Goal: Information Seeking & Learning: Check status

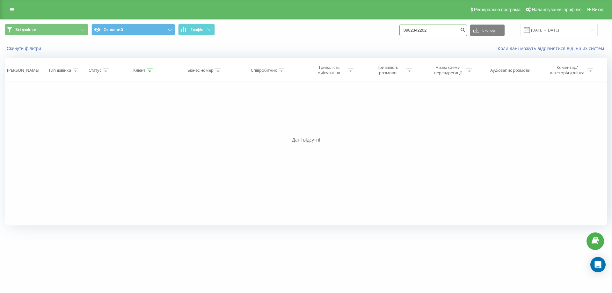
drag, startPoint x: 440, startPoint y: 30, endPoint x: 402, endPoint y: 39, distance: 38.9
click at [402, 39] on div "Всі дзвінки Основний Графік 0982342202 Експорт .csv .xls .xlsx [DATE] - [DATE]" at bounding box center [306, 29] width 612 height 21
click at [481, 122] on div "Фільтрувати за умовою Дорівнює Введіть значення Скасувати OK Фільтрувати за умо…" at bounding box center [306, 154] width 603 height 144
click at [599, 29] on div "Всі дзвінки Основний Графік Експорт .csv .xls .xlsx [DATE] - [DATE]" at bounding box center [306, 30] width 603 height 12
click at [594, 28] on input "[DATE] - [DATE]" at bounding box center [559, 30] width 77 height 12
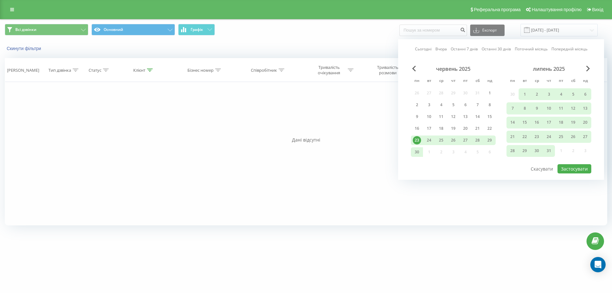
click at [423, 49] on link "Сьогодні" at bounding box center [423, 49] width 17 height 6
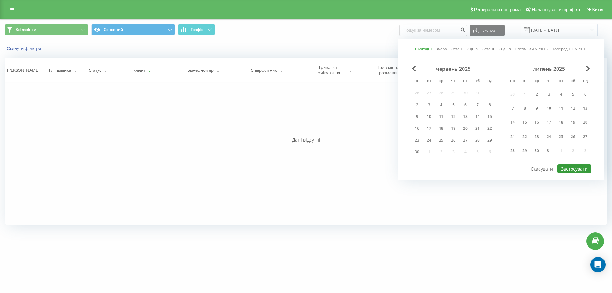
click at [576, 167] on button "Застосувати" at bounding box center [575, 168] width 34 height 9
type input "[DATE] - [DATE]"
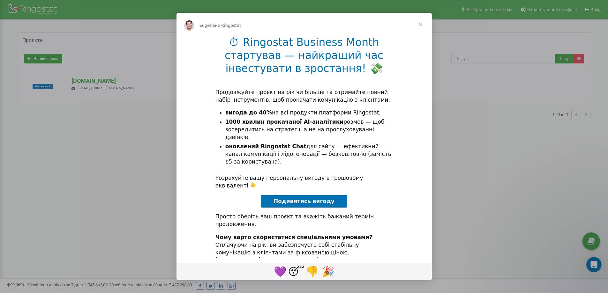
click at [419, 25] on span "Закрыть" at bounding box center [420, 24] width 23 height 23
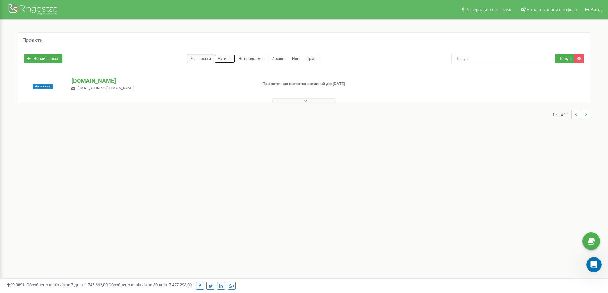
click at [226, 60] on link "Активні" at bounding box center [224, 59] width 21 height 10
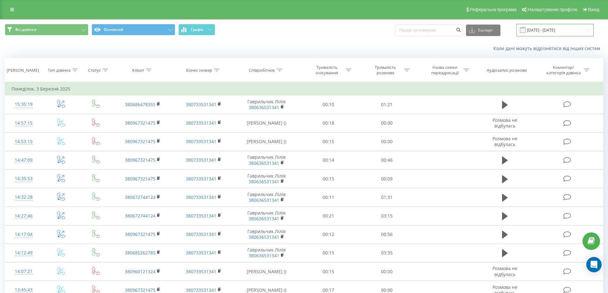
click at [585, 31] on input "03.02.2025 - 03.03.2025" at bounding box center [554, 30] width 77 height 12
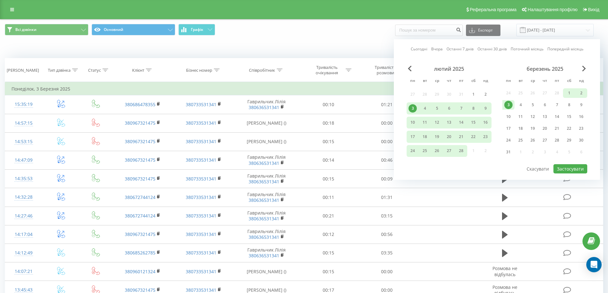
click at [410, 47] on div "Сьогодні Вчора Останні 7 днів Останні 30 днів Поточний місяць Попередній місяць…" at bounding box center [497, 109] width 206 height 141
click at [425, 50] on link "Сьогодні" at bounding box center [419, 49] width 17 height 6
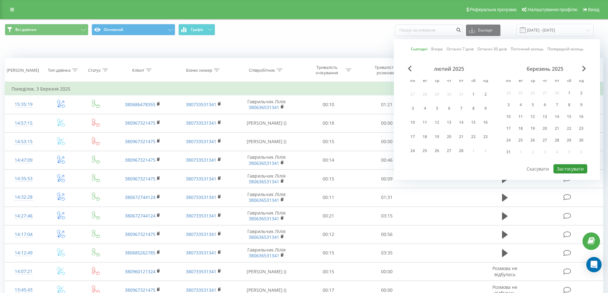
click at [577, 171] on button "Застосувати" at bounding box center [570, 168] width 34 height 9
type input "[DATE] - [DATE]"
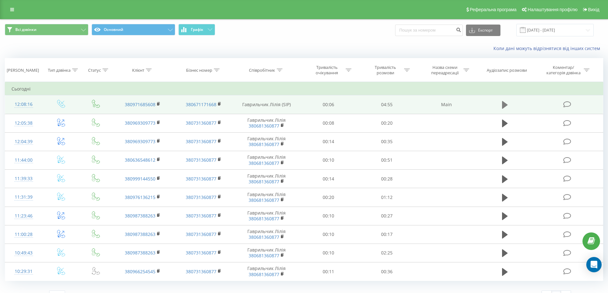
click at [504, 103] on icon at bounding box center [505, 105] width 6 height 8
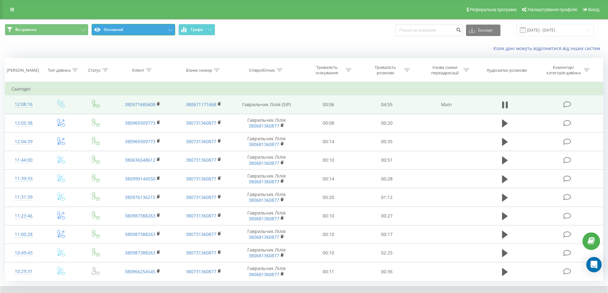
click at [170, 26] on button "Основний" at bounding box center [134, 29] width 84 height 11
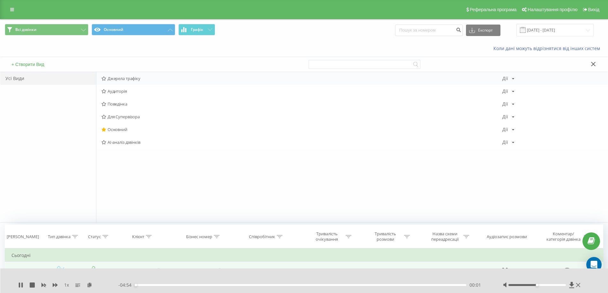
click at [138, 80] on span "Джерела трафіку" at bounding box center [301, 78] width 401 height 4
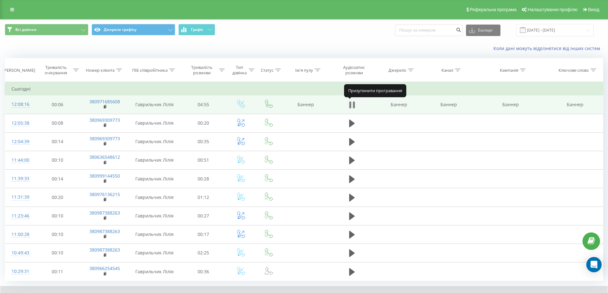
click at [354, 105] on icon at bounding box center [353, 104] width 2 height 7
click at [105, 108] on rect at bounding box center [105, 107] width 2 height 3
